Goal: Check status

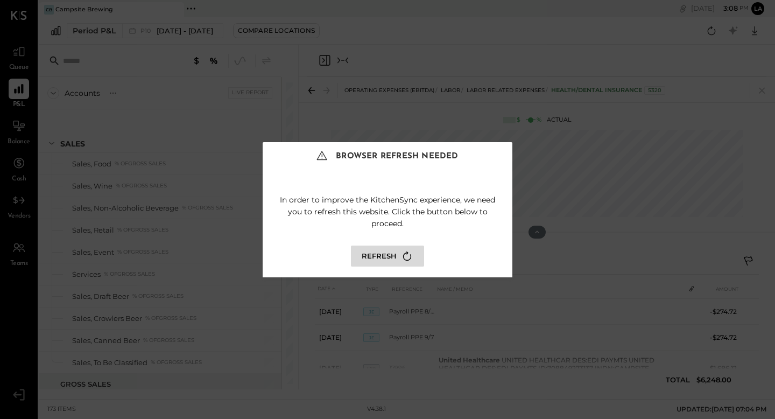
scroll to position [1399, 0]
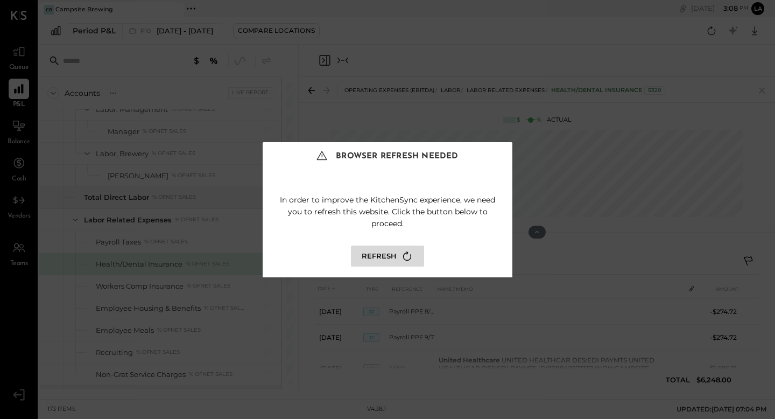
click at [204, 101] on div "Browser Refresh Needed In order to improve the KitchenSync experience, we need …" at bounding box center [387, 209] width 775 height 419
click at [404, 262] on icon at bounding box center [407, 256] width 15 height 15
